Goal: Task Accomplishment & Management: Manage account settings

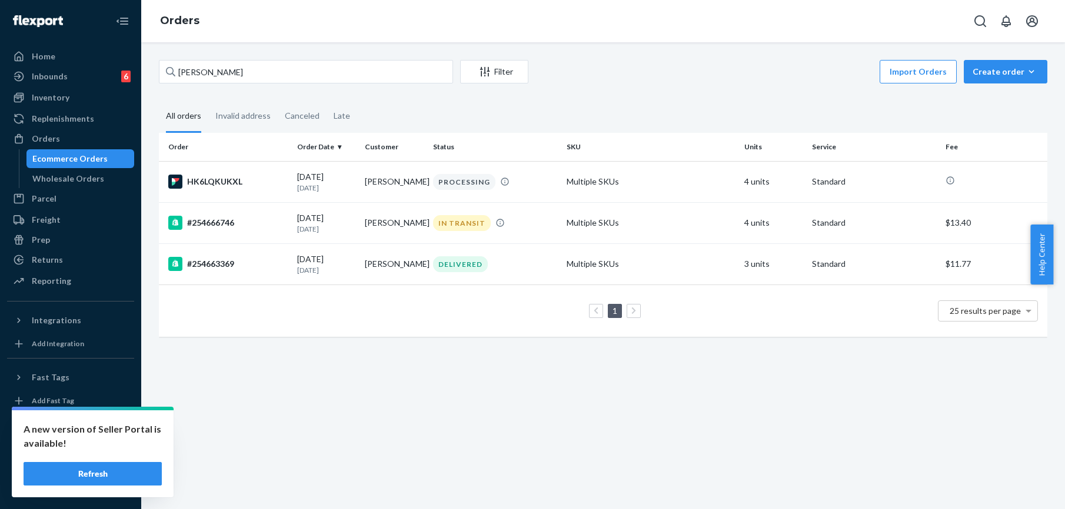
click at [199, 73] on input "Dillon Roberts" at bounding box center [306, 72] width 294 height 24
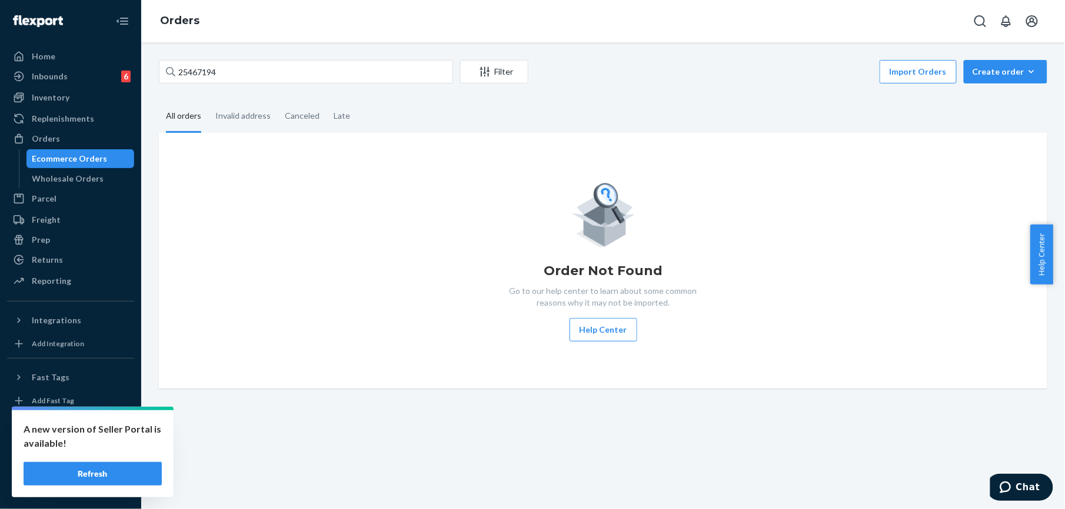
type input "254671943"
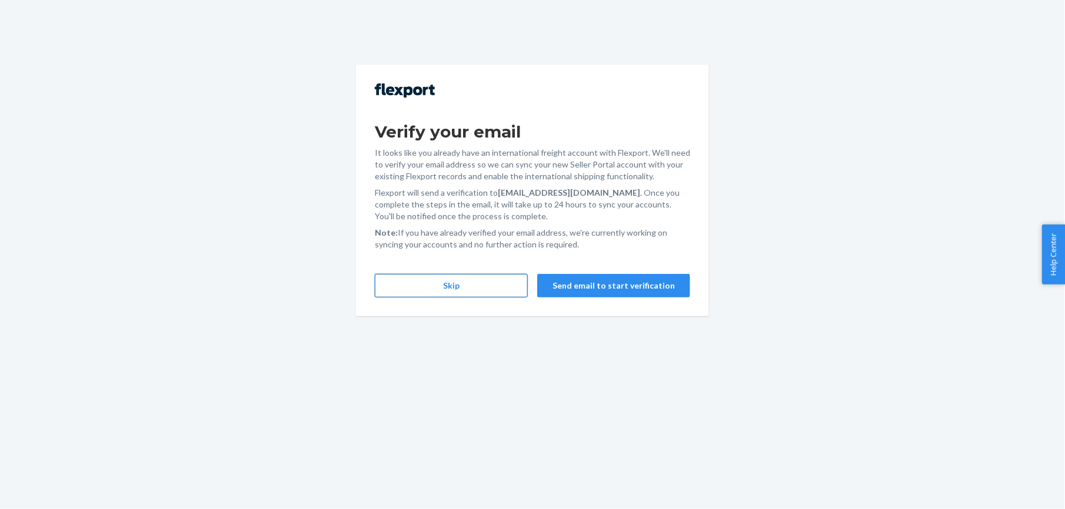
click at [469, 289] on button "Skip" at bounding box center [451, 286] width 153 height 24
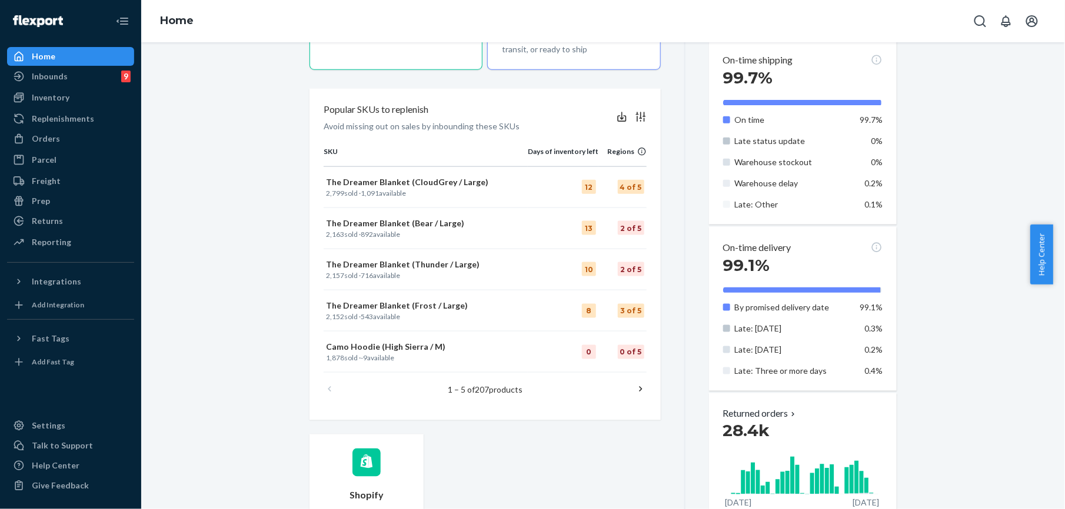
scroll to position [471, 0]
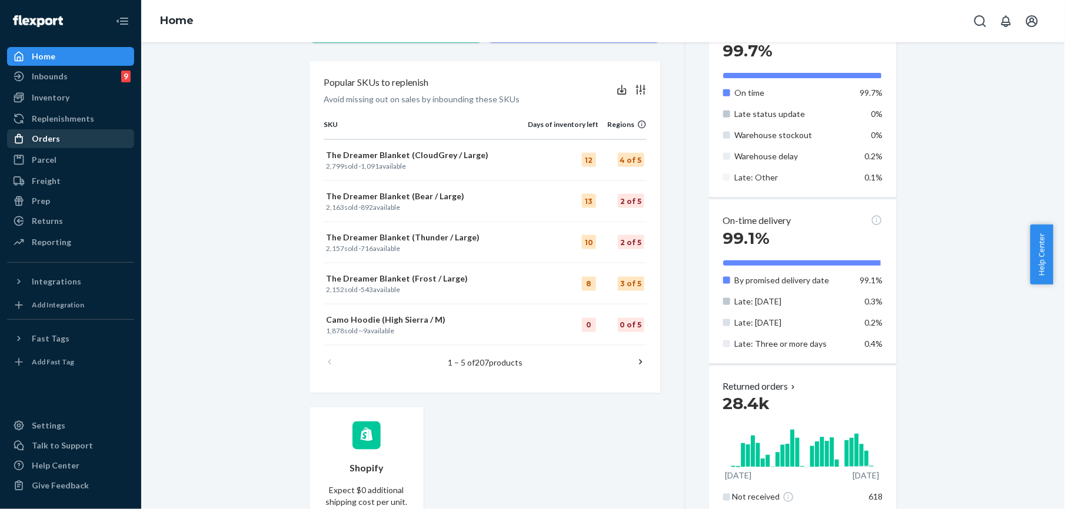
click at [36, 141] on div "Orders" at bounding box center [46, 139] width 28 height 12
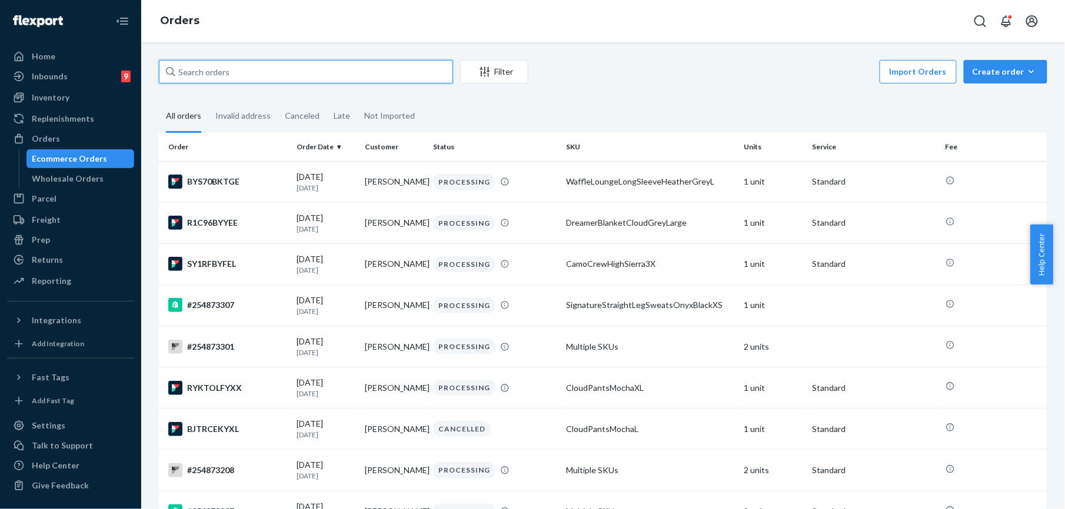
click at [194, 82] on input "text" at bounding box center [306, 72] width 294 height 24
paste input "254671943"
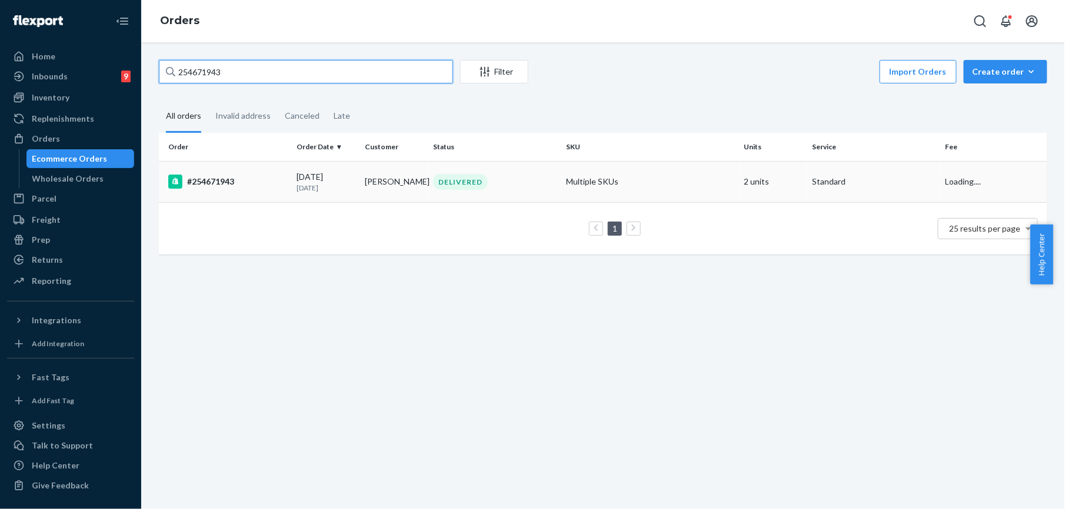
type input "254671943"
click at [226, 182] on div "#254671943" at bounding box center [227, 182] width 119 height 14
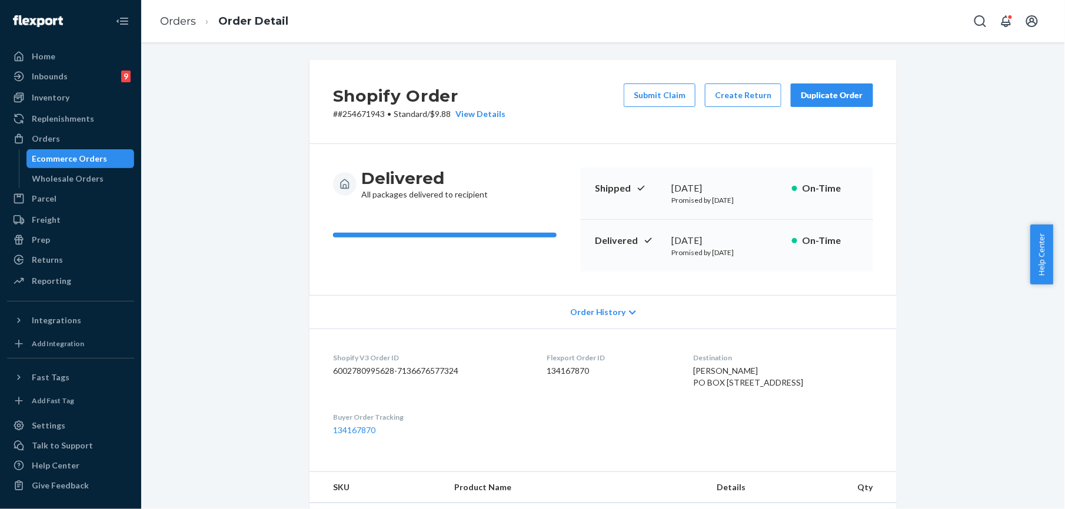
click at [802, 98] on div "Duplicate Order" at bounding box center [832, 95] width 62 height 12
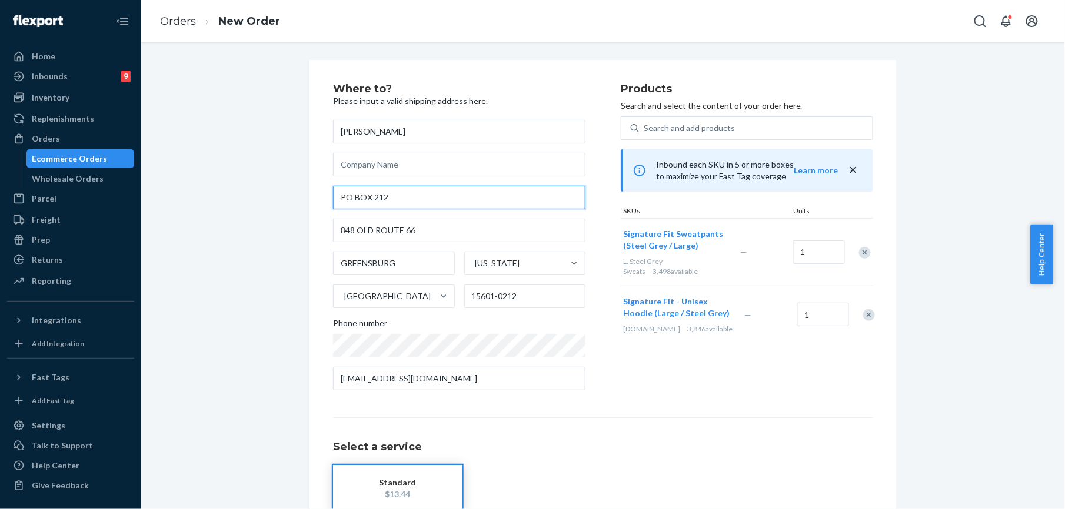
click at [399, 197] on input "PO BOX 212" at bounding box center [459, 198] width 252 height 24
paste input "848 Old Route 66"
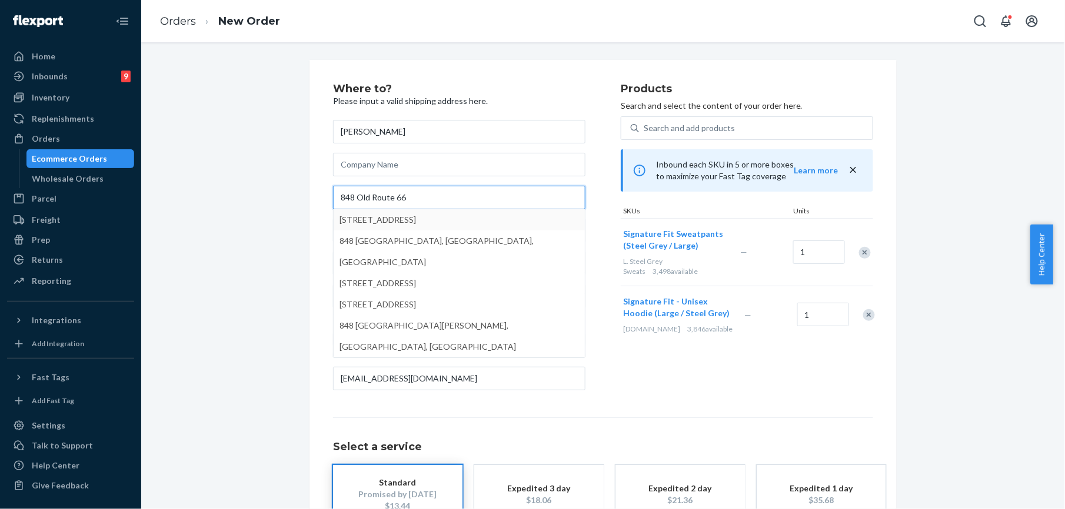
type input "848 Old Route 66"
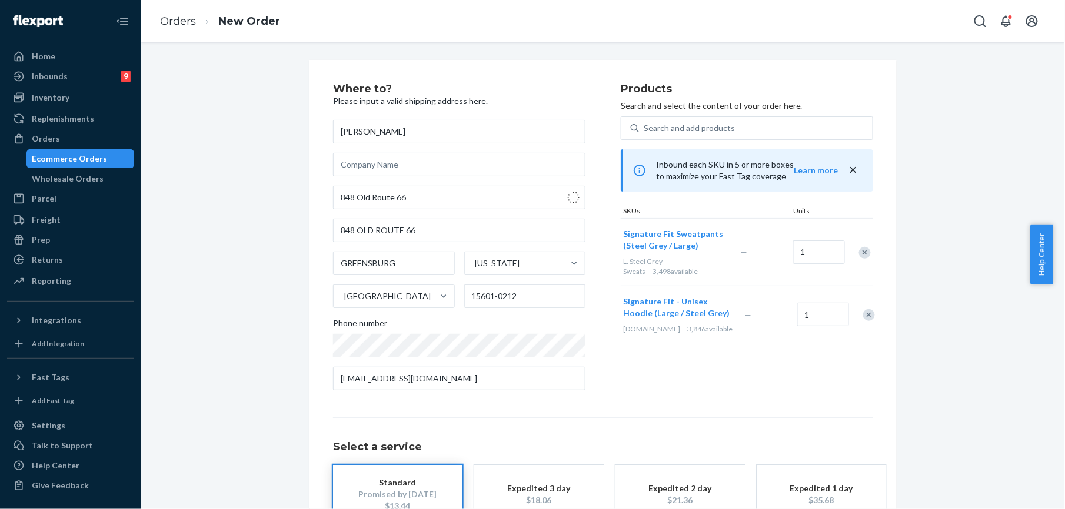
type input "[GEOGRAPHIC_DATA]"
type input "15601"
type input "[STREET_ADDRESS]"
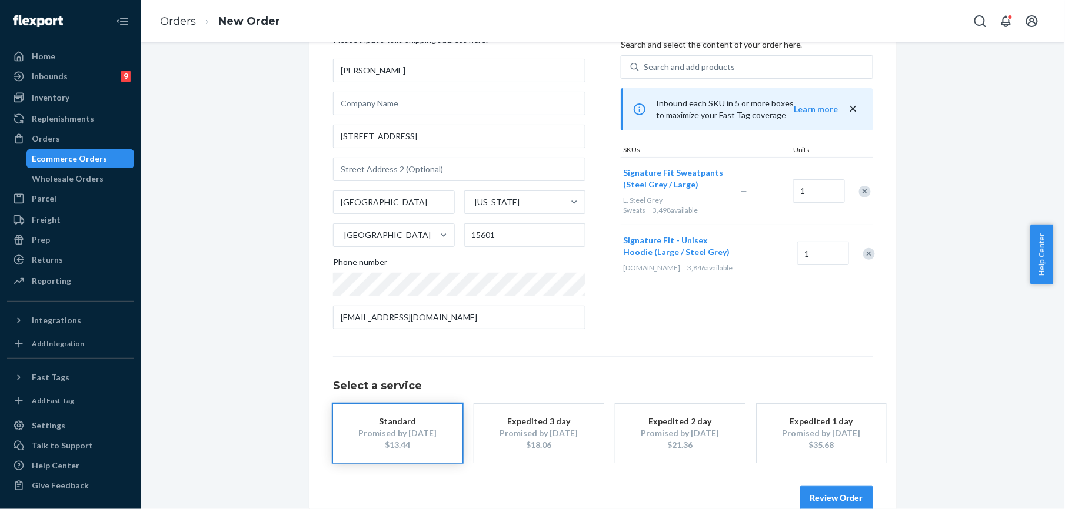
scroll to position [85, 0]
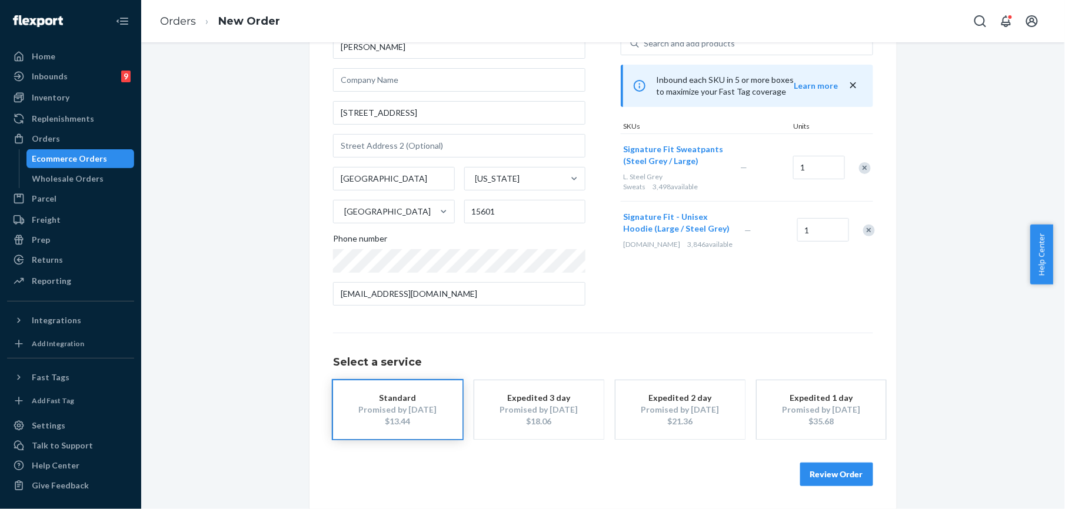
click at [838, 467] on button "Review Order" at bounding box center [836, 475] width 73 height 24
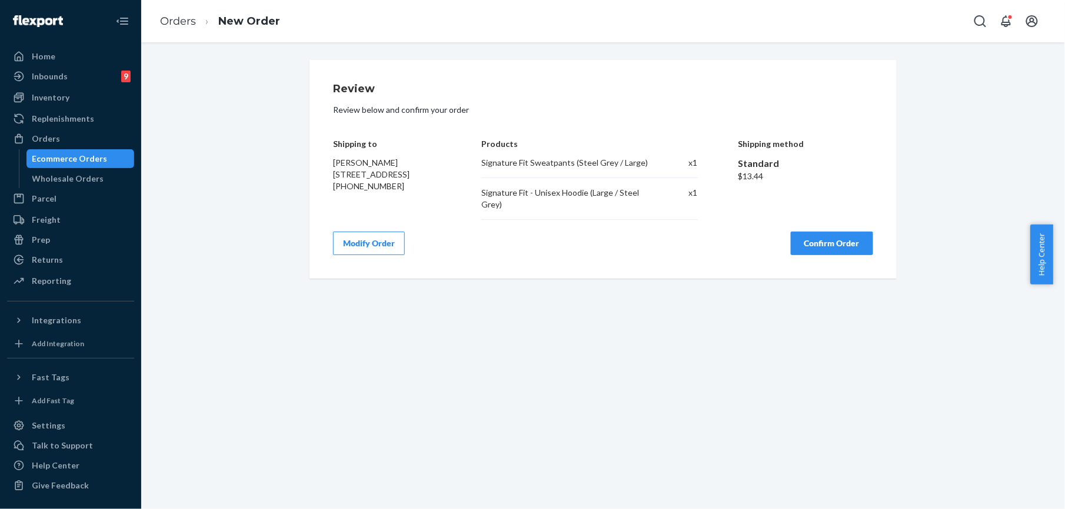
scroll to position [0, 0]
click at [801, 236] on button "Confirm Order" at bounding box center [832, 244] width 82 height 24
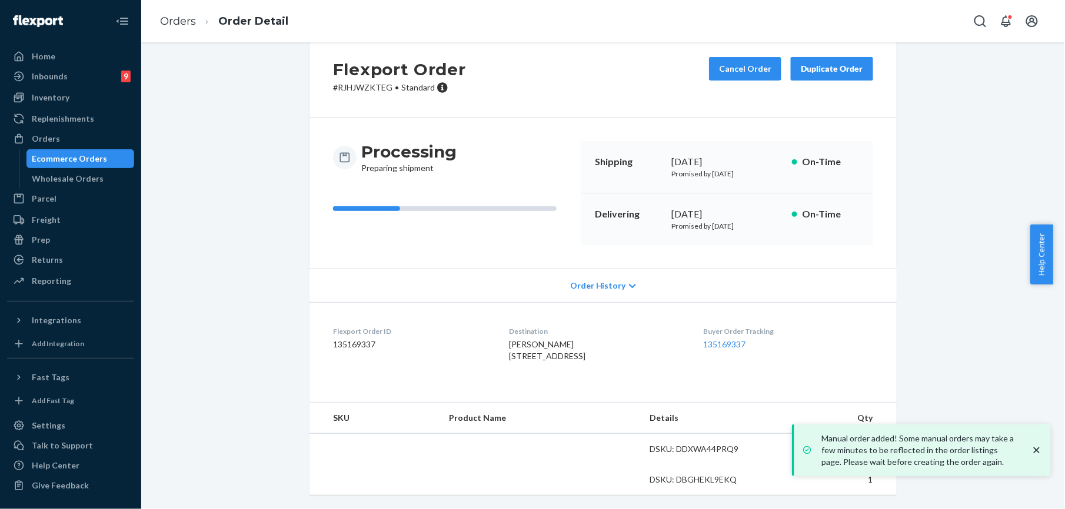
scroll to position [51, 0]
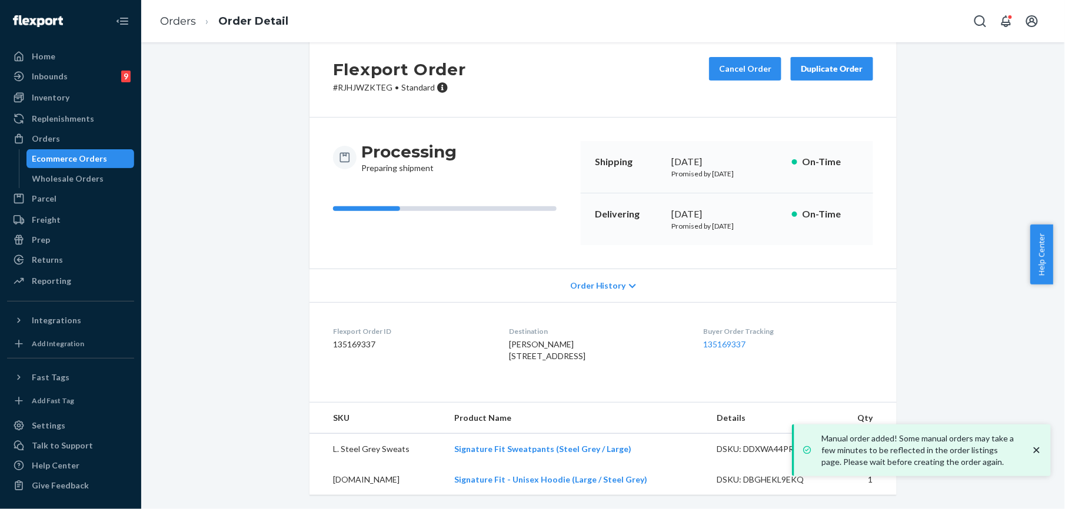
drag, startPoint x: 492, startPoint y: 333, endPoint x: 505, endPoint y: 361, distance: 30.3
click at [505, 361] on dl "Flexport Order ID 135169337 Destination [PERSON_NAME] [STREET_ADDRESS] US Buyer…" at bounding box center [602, 346] width 587 height 88
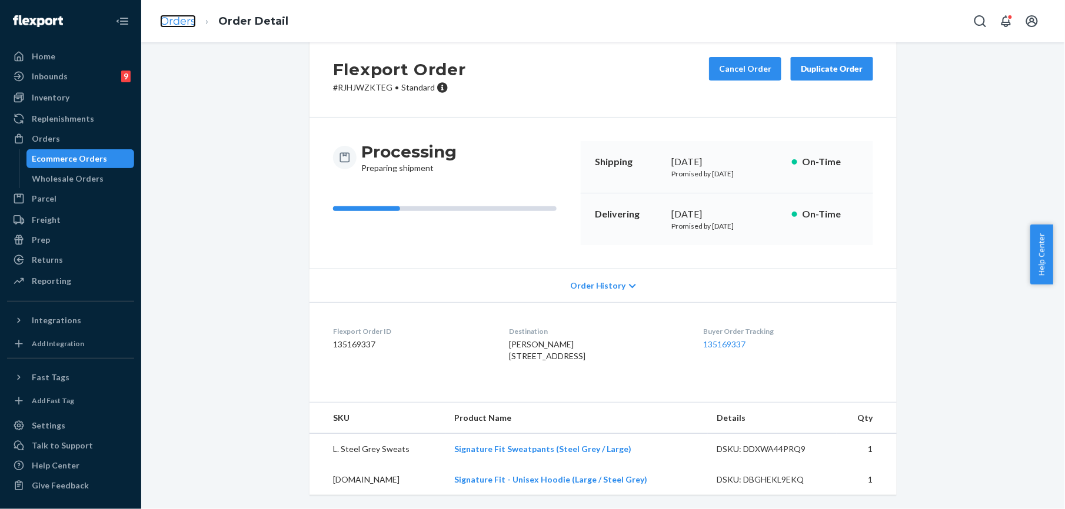
click at [174, 24] on link "Orders" at bounding box center [178, 21] width 36 height 13
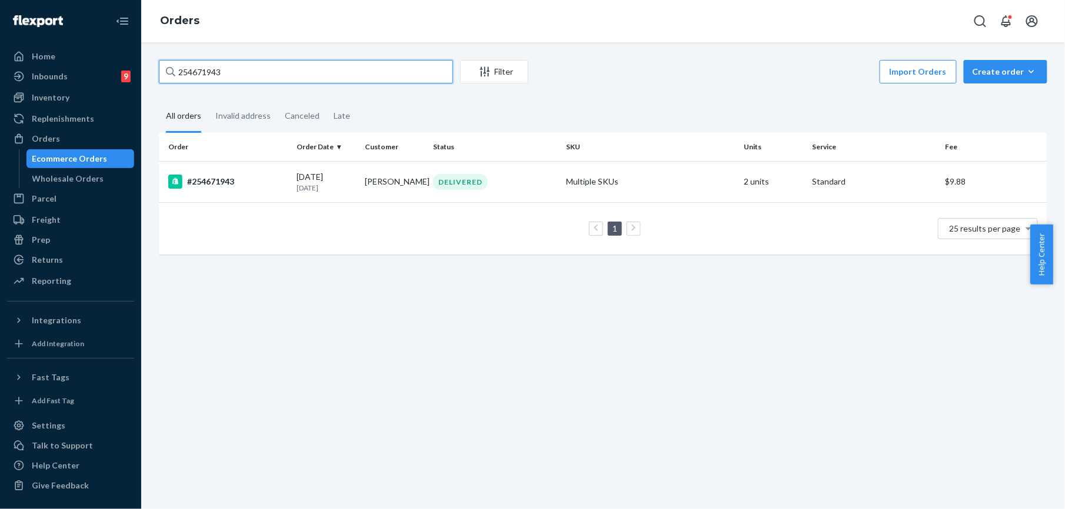
click at [201, 66] on input "254671943" at bounding box center [306, 72] width 294 height 24
click at [201, 65] on input "254671943" at bounding box center [306, 72] width 294 height 24
paste input "784747"
type input "254784747"
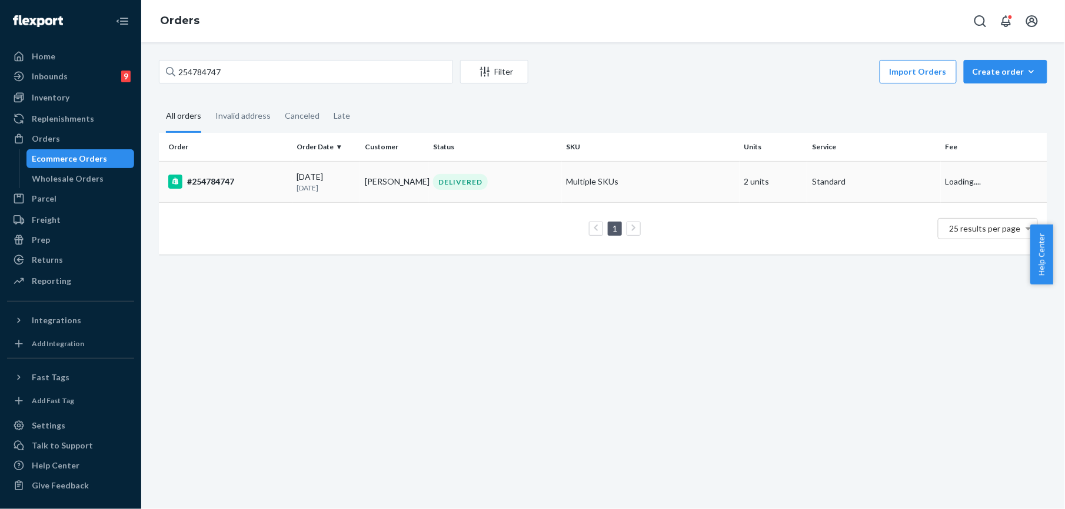
click at [209, 184] on div "#254784747" at bounding box center [227, 182] width 119 height 14
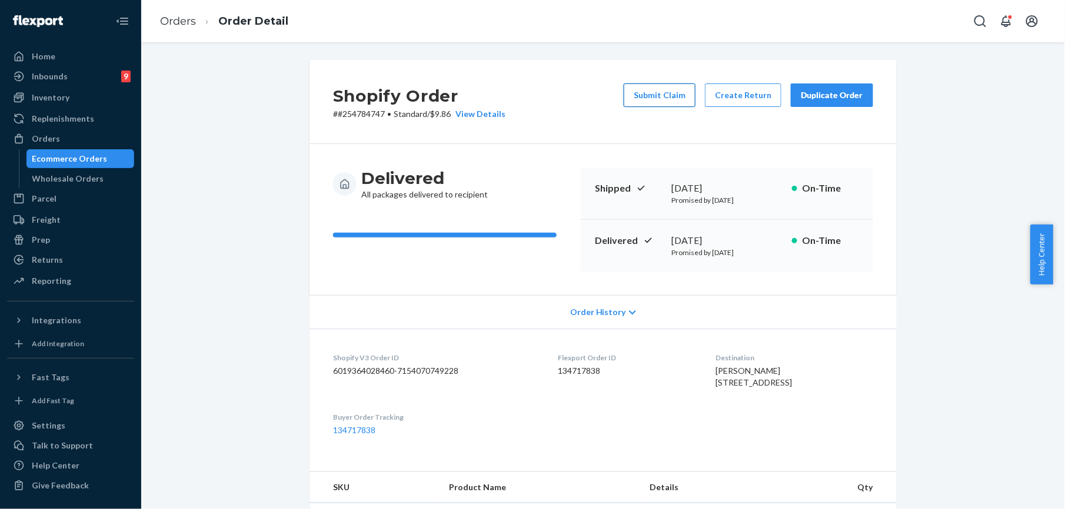
click at [671, 95] on button "Submit Claim" at bounding box center [660, 96] width 72 height 24
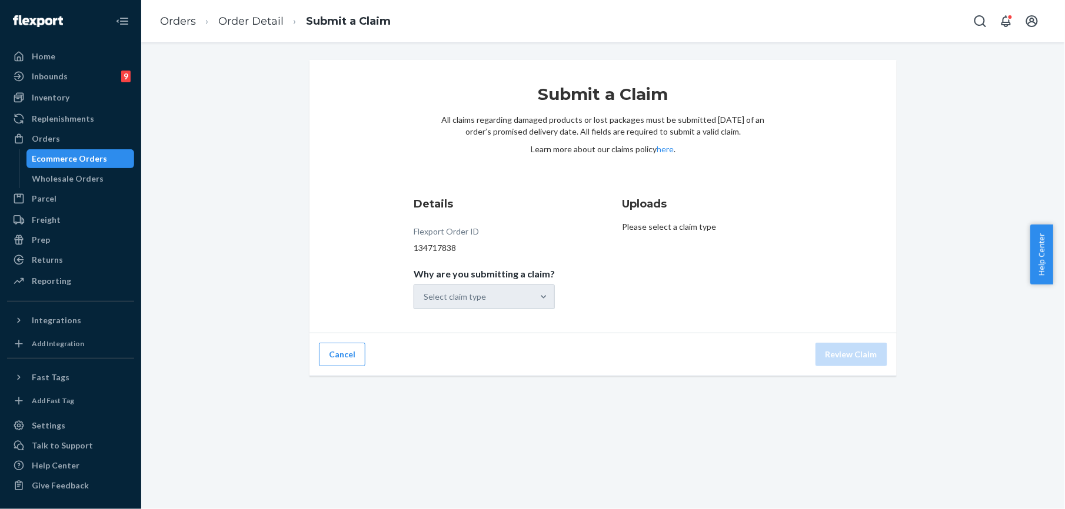
click at [467, 299] on div "Select claim type" at bounding box center [484, 297] width 141 height 25
click at [471, 305] on div "Select claim type" at bounding box center [484, 297] width 141 height 25
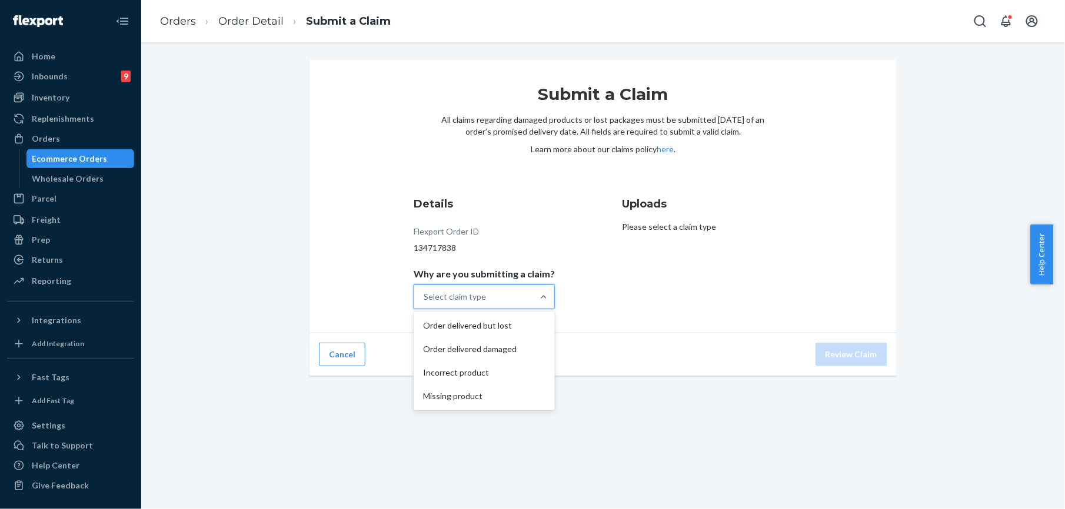
click at [447, 305] on div "Select claim type" at bounding box center [473, 297] width 119 height 24
click at [425, 303] on input "Why are you submitting a claim? option Order delivered but lost focused, 1 of 4…" at bounding box center [424, 297] width 1 height 12
click at [453, 373] on div "Incorrect product" at bounding box center [484, 373] width 136 height 24
click at [425, 303] on input "Why are you submitting a claim? option Incorrect product focused, 3 of 4. 4 res…" at bounding box center [424, 297] width 1 height 12
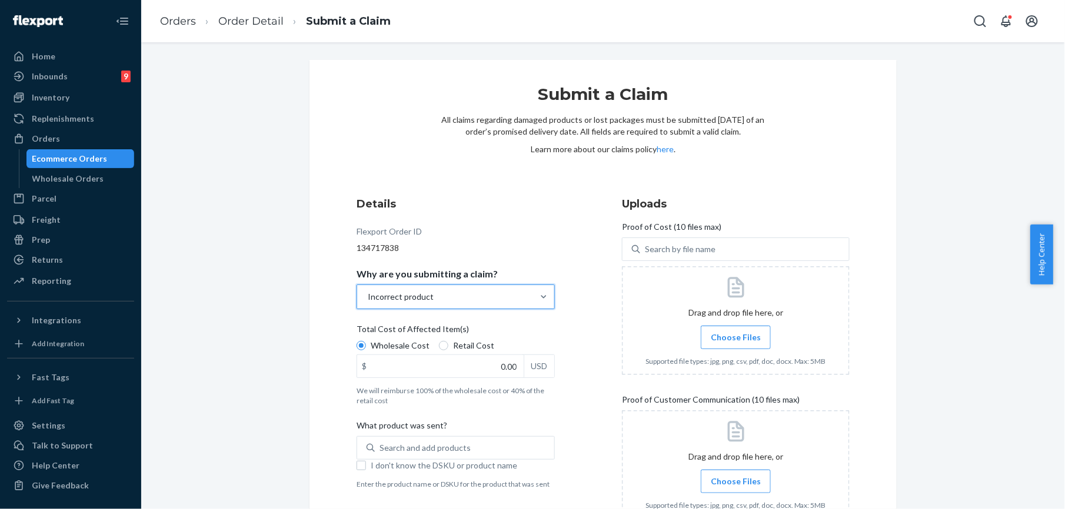
scroll to position [179, 0]
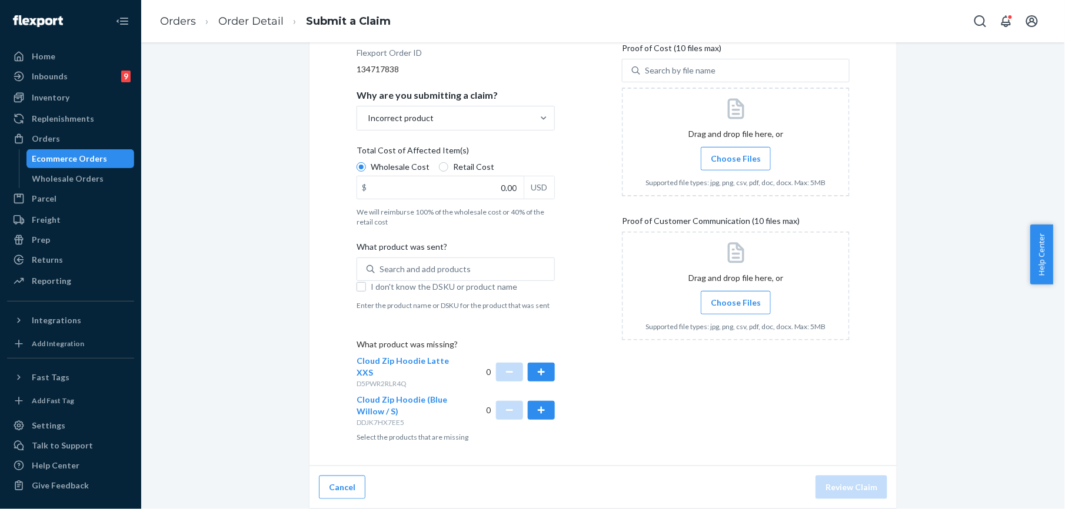
click at [530, 400] on div "0" at bounding box center [521, 411] width 69 height 34
click at [531, 405] on button "button" at bounding box center [541, 410] width 27 height 19
click at [507, 184] on input "0.00" at bounding box center [440, 187] width 166 height 22
type input "60.00"
click at [758, 163] on label "Choose Files" at bounding box center [736, 159] width 70 height 24
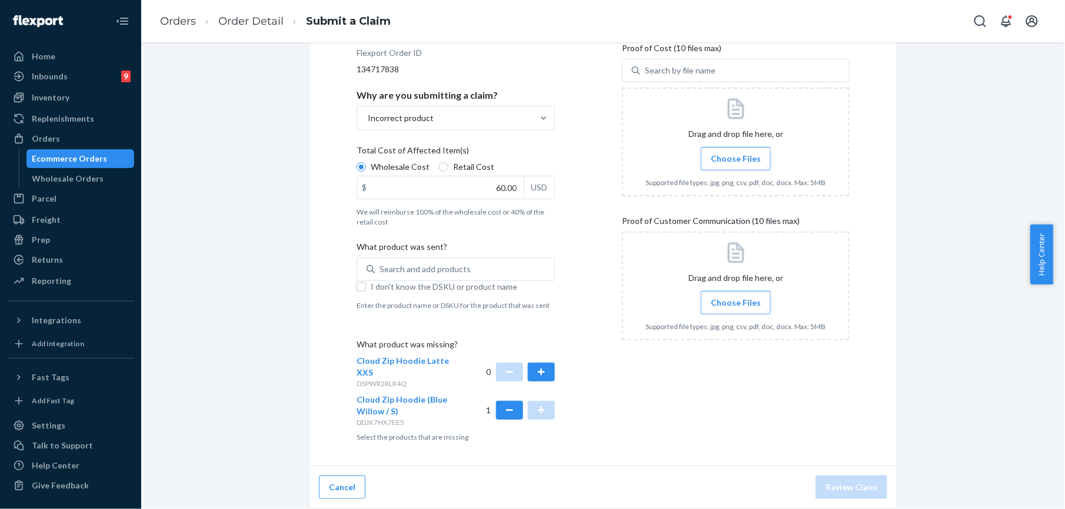
click at [736, 163] on input "Choose Files" at bounding box center [735, 158] width 1 height 13
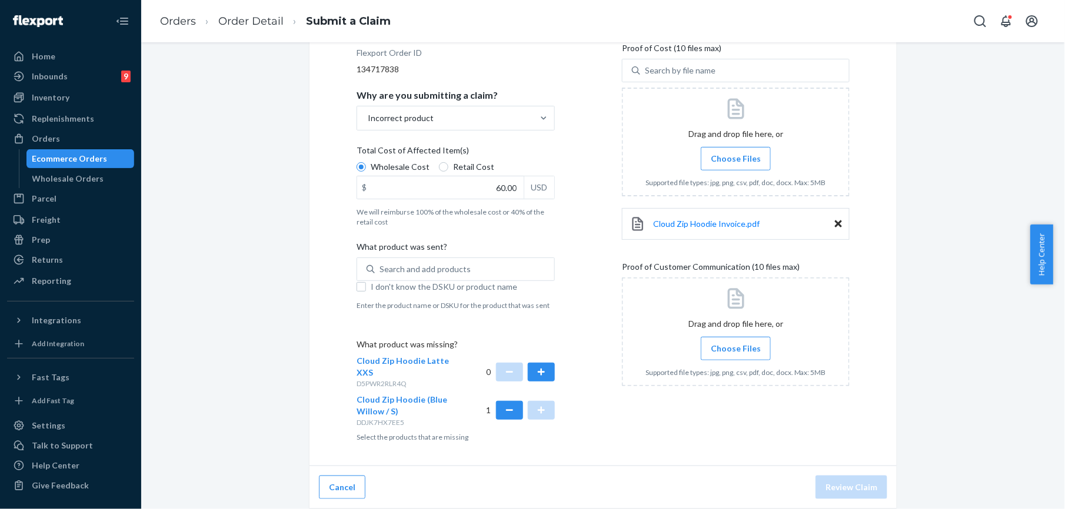
click at [711, 351] on span "Choose Files" at bounding box center [736, 349] width 50 height 12
click at [735, 351] on input "Choose Files" at bounding box center [735, 348] width 1 height 13
click at [723, 353] on span "Choose Files" at bounding box center [736, 349] width 50 height 12
click at [735, 353] on input "Choose Files" at bounding box center [735, 348] width 1 height 13
click at [711, 349] on span "Choose Files" at bounding box center [736, 349] width 50 height 12
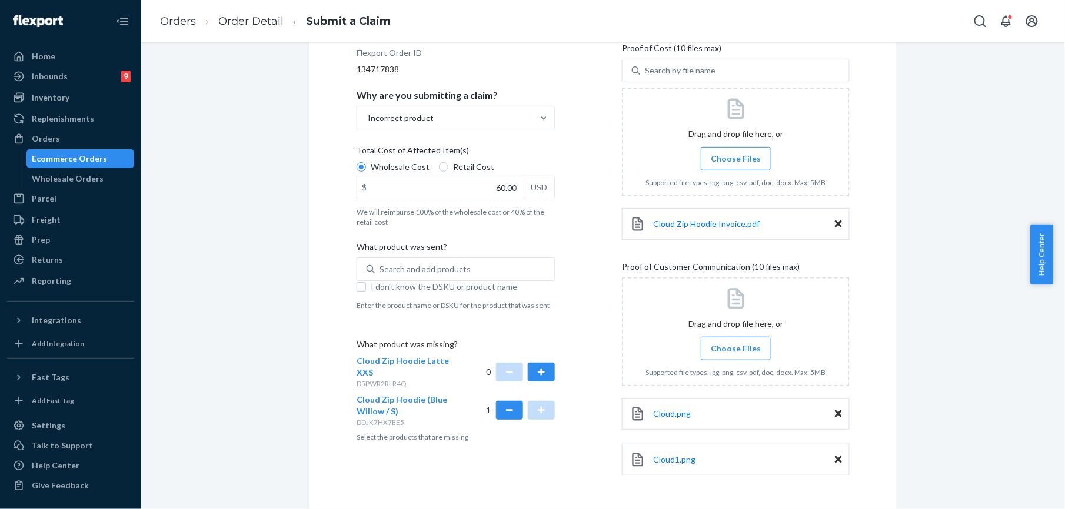
click at [735, 349] on input "Choose Files" at bounding box center [735, 348] width 1 height 13
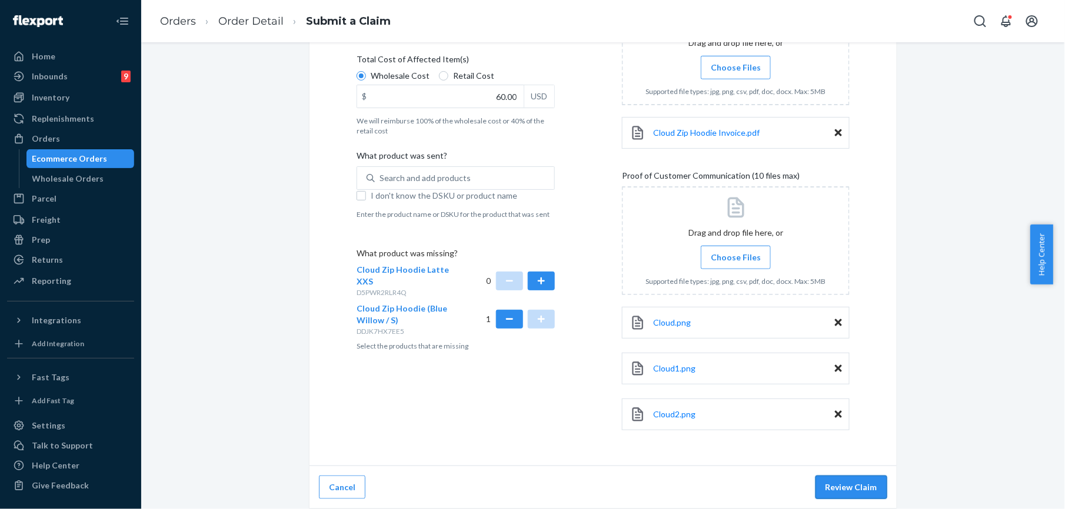
click at [835, 480] on button "Review Claim" at bounding box center [851, 488] width 72 height 24
click at [832, 486] on button "Review Claim" at bounding box center [851, 488] width 72 height 24
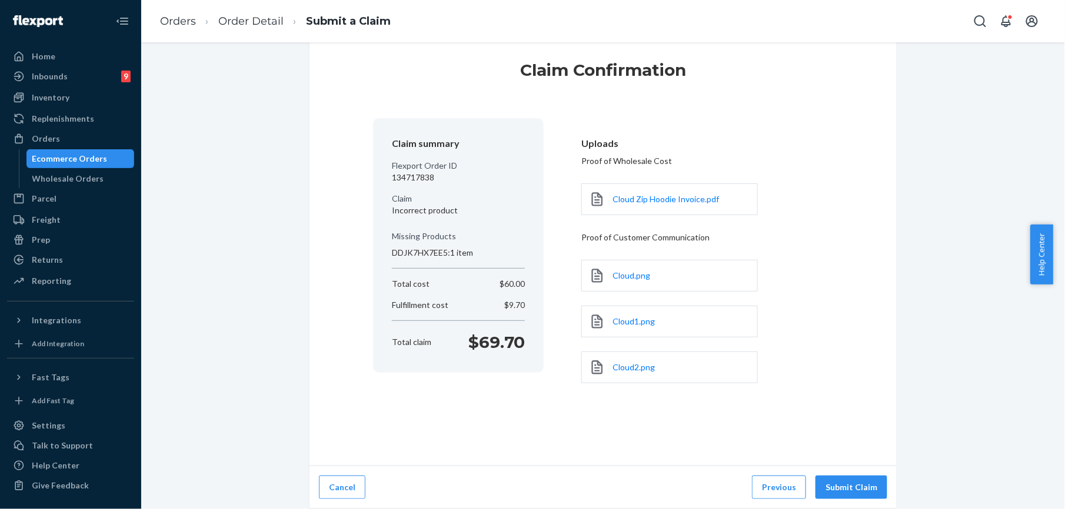
scroll to position [26, 0]
click at [832, 486] on button "Submit Claim" at bounding box center [851, 488] width 72 height 24
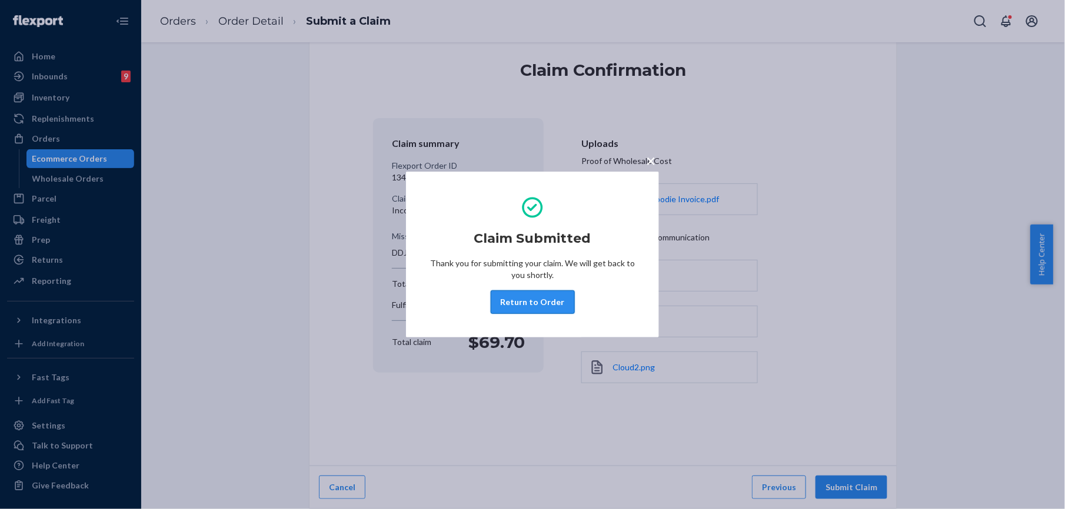
click at [547, 299] on button "Return to Order" at bounding box center [533, 303] width 84 height 24
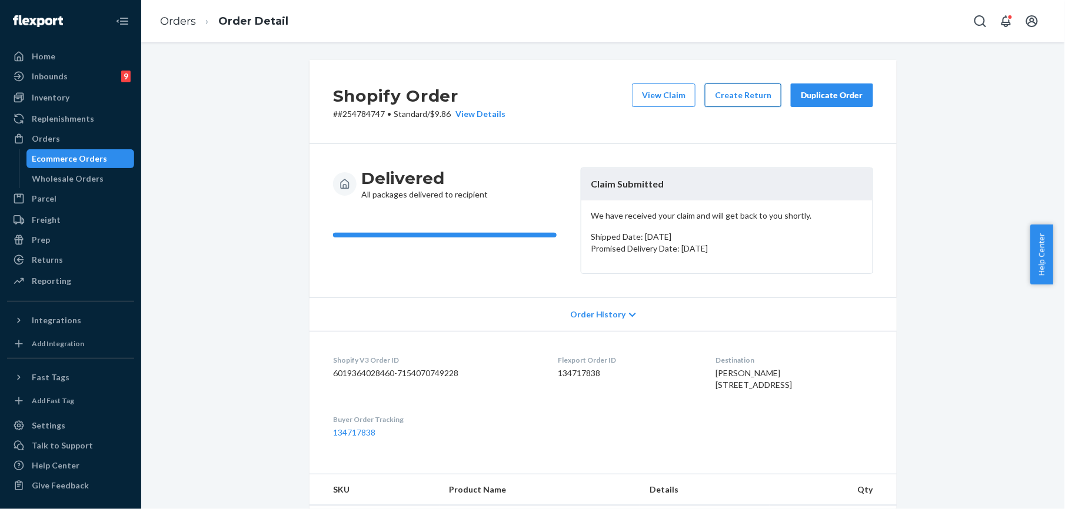
click at [737, 96] on button "Create Return" at bounding box center [743, 96] width 76 height 24
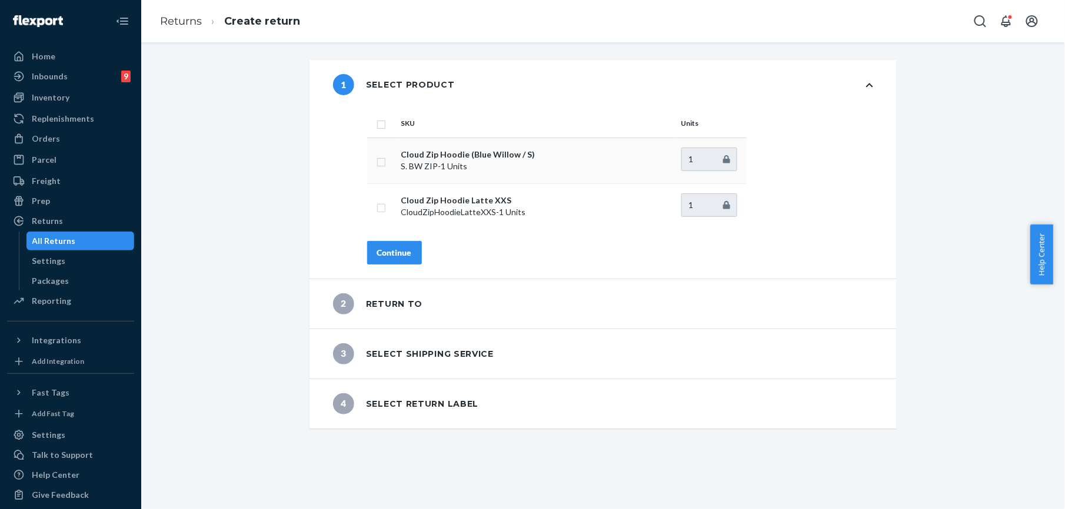
click at [377, 161] on input "checkbox" at bounding box center [381, 161] width 9 height 12
checkbox input "true"
click at [388, 247] on div "Continue" at bounding box center [394, 253] width 35 height 12
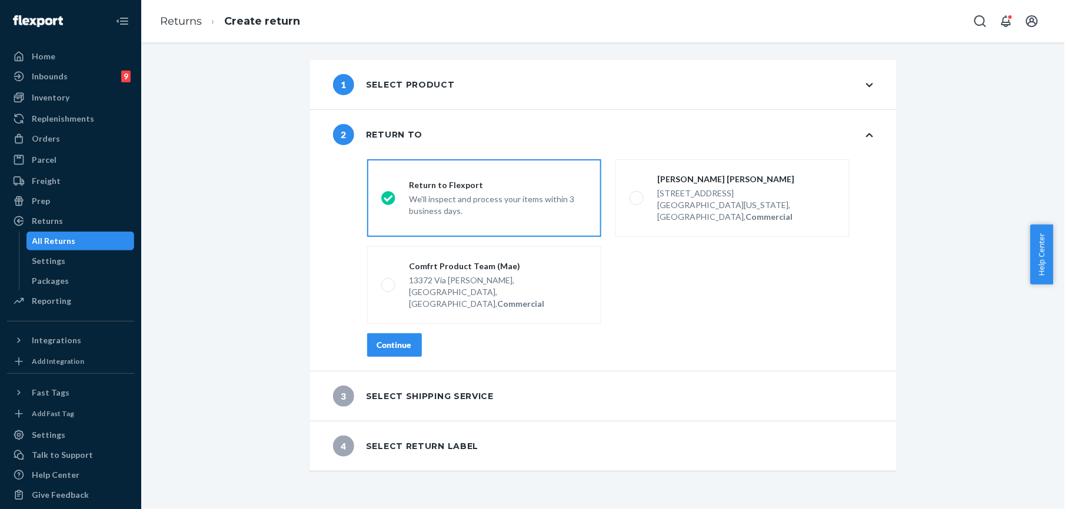
click at [401, 339] on div "Continue" at bounding box center [394, 345] width 35 height 12
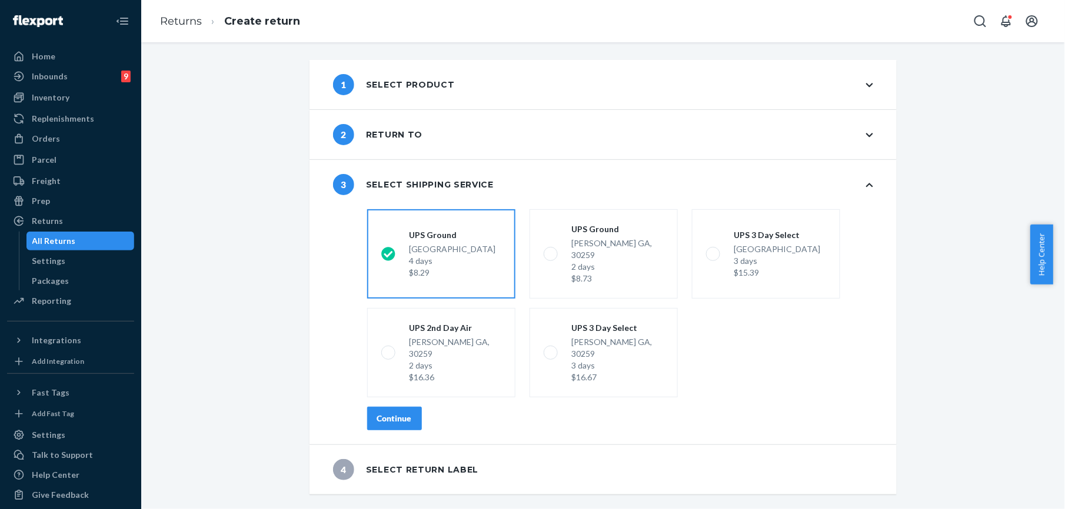
click at [394, 413] on div "Continue" at bounding box center [394, 419] width 35 height 12
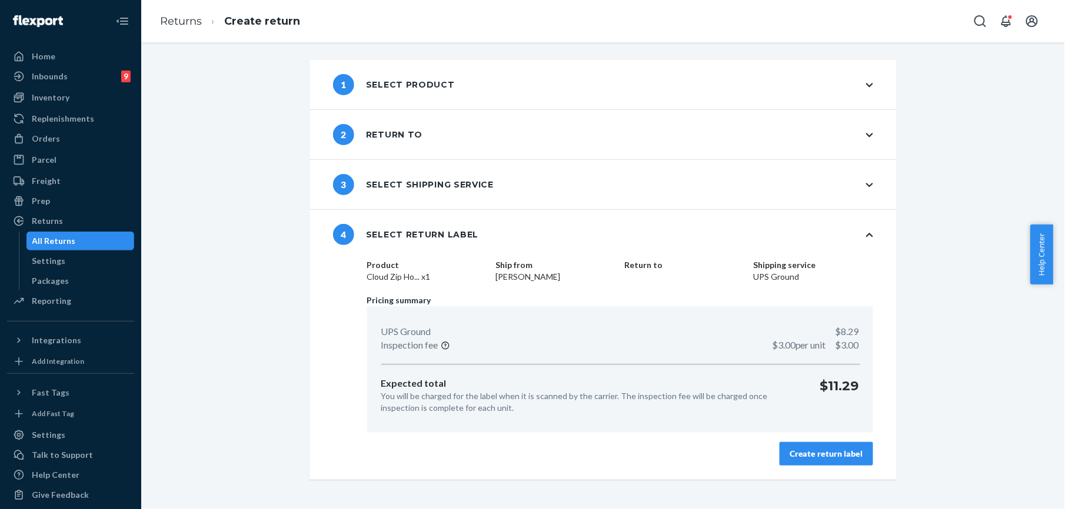
click at [810, 458] on div "Create return label" at bounding box center [827, 454] width 74 height 12
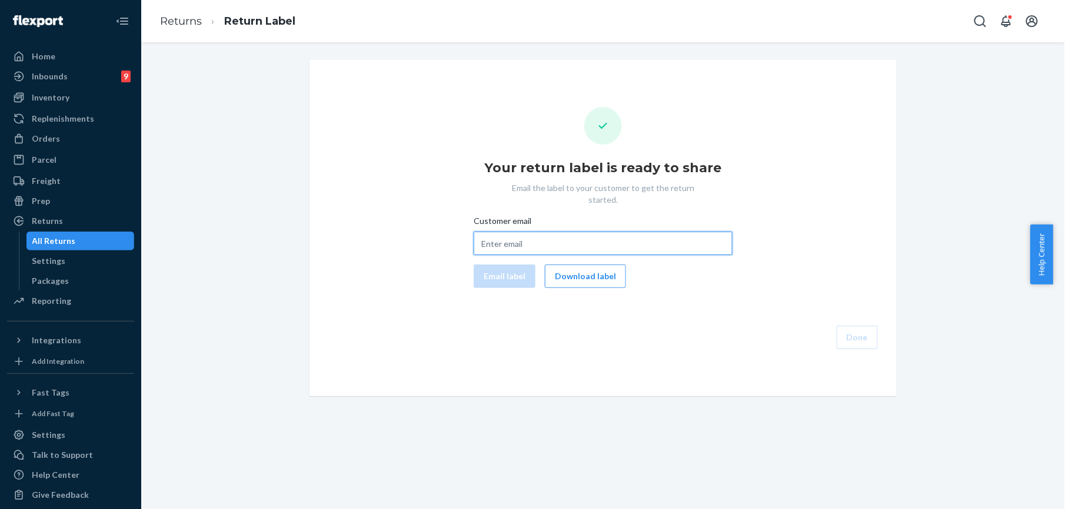
click at [528, 232] on input "Customer email" at bounding box center [603, 244] width 259 height 24
paste input "[EMAIL_ADDRESS][DOMAIN_NAME]"
type input "[EMAIL_ADDRESS][DOMAIN_NAME]"
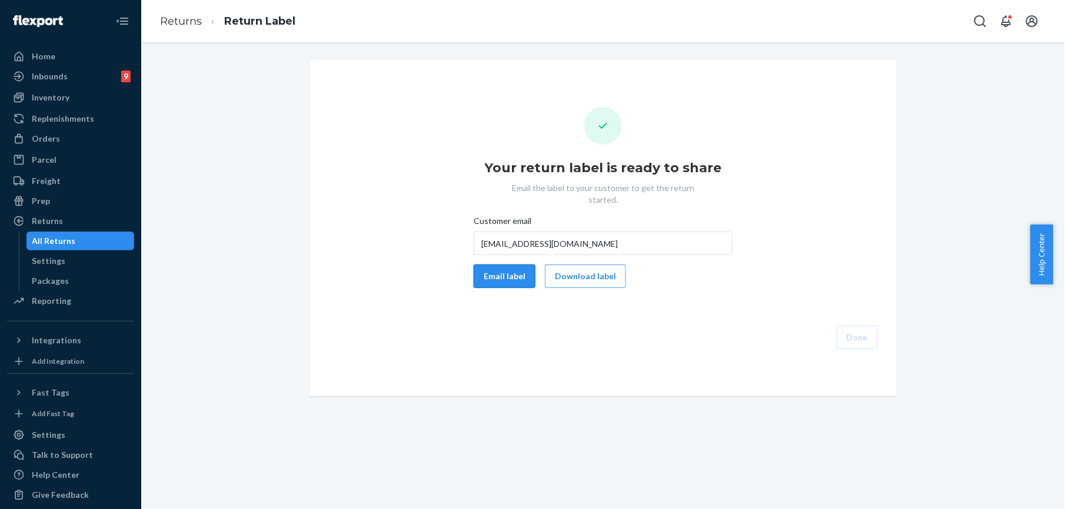
click at [483, 269] on button "Email label" at bounding box center [505, 277] width 62 height 24
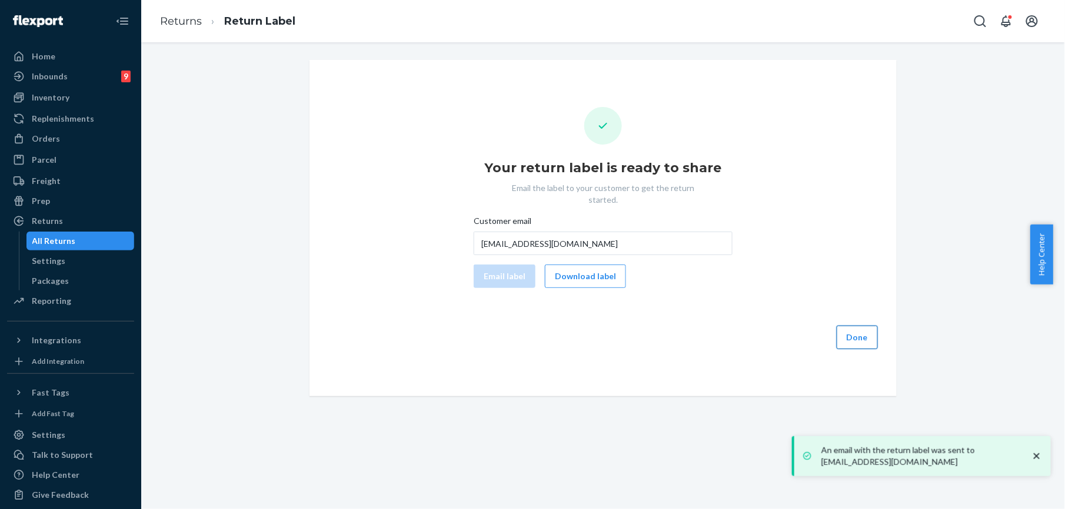
click at [861, 326] on button "Done" at bounding box center [857, 338] width 41 height 24
